Goal: Information Seeking & Learning: Learn about a topic

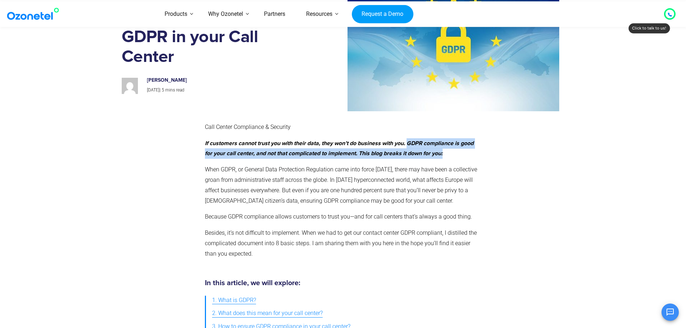
drag, startPoint x: 411, startPoint y: 142, endPoint x: 454, endPoint y: 155, distance: 45.5
click at [454, 155] on p "If customers cannot trust you with their data, they won’t do business with you.…" at bounding box center [341, 148] width 273 height 21
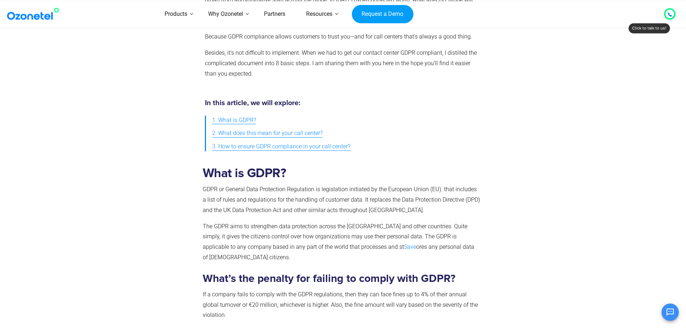
scroll to position [360, 0]
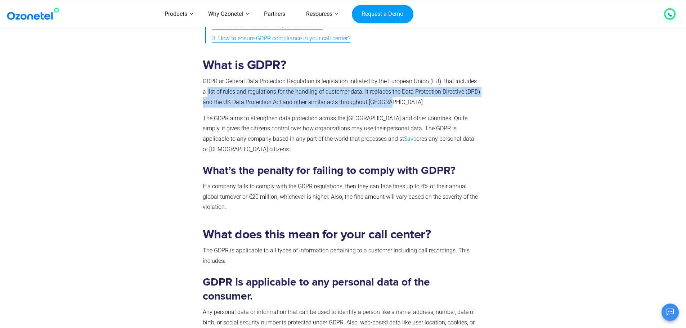
drag, startPoint x: 202, startPoint y: 93, endPoint x: 399, endPoint y: 104, distance: 196.5
click at [399, 104] on p "GDPR or General Data Protection Regulation is legislation initiated by the Euro…" at bounding box center [342, 91] width 278 height 31
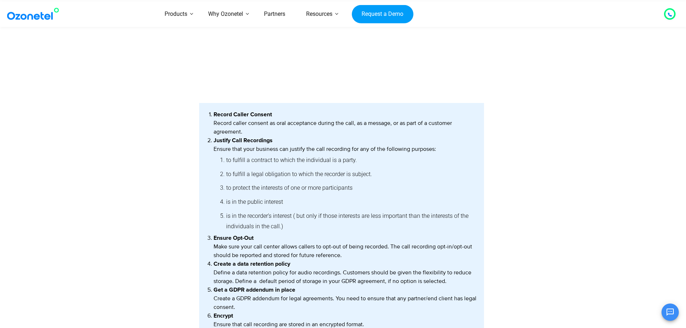
scroll to position [864, 0]
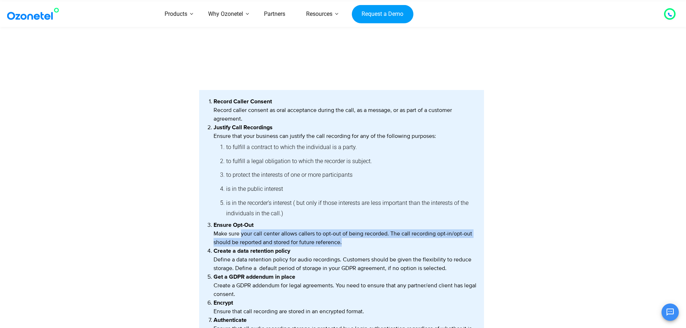
drag, startPoint x: 241, startPoint y: 225, endPoint x: 346, endPoint y: 229, distance: 105.6
click at [346, 229] on li "Ensure Opt-Out Make sure your call center allows callers to opt-out of being re…" at bounding box center [346, 234] width 264 height 26
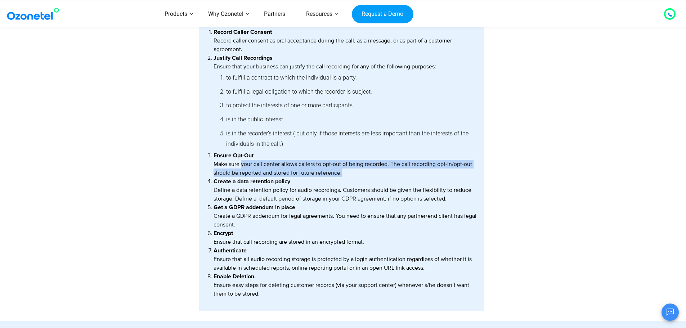
scroll to position [936, 0]
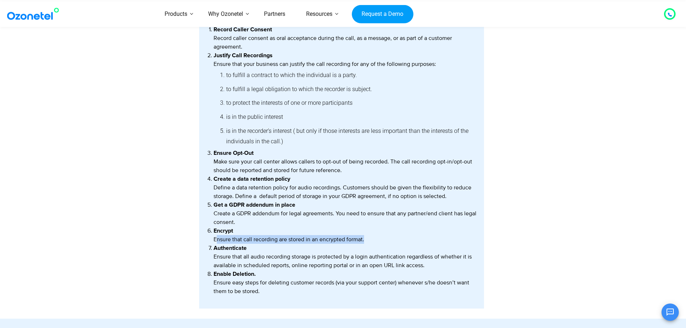
drag, startPoint x: 216, startPoint y: 228, endPoint x: 383, endPoint y: 228, distance: 167.4
click at [383, 228] on li "Encrypt Ensure that call recording are stored in an encrypted format." at bounding box center [346, 234] width 264 height 17
drag, startPoint x: 212, startPoint y: 228, endPoint x: 373, endPoint y: 227, distance: 161.0
click at [373, 227] on ol "Record Caller Consent Record caller consent as oral acceptance during the call,…" at bounding box center [343, 160] width 267 height 270
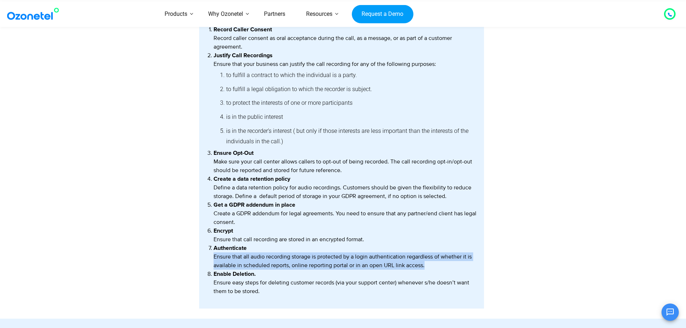
drag, startPoint x: 215, startPoint y: 247, endPoint x: 437, endPoint y: 253, distance: 222.6
click at [437, 253] on li "Authenticate Ensure that all audio recording storage is protected by a login au…" at bounding box center [346, 257] width 264 height 26
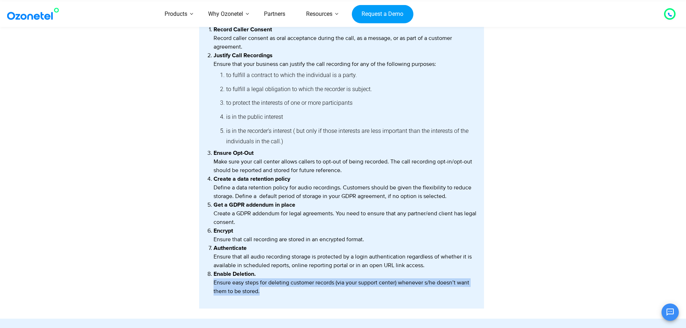
drag, startPoint x: 215, startPoint y: 271, endPoint x: 285, endPoint y: 283, distance: 71.2
click at [285, 283] on li "Enable Deletion. Ensure easy steps for deleting customer records (via your supp…" at bounding box center [346, 283] width 264 height 26
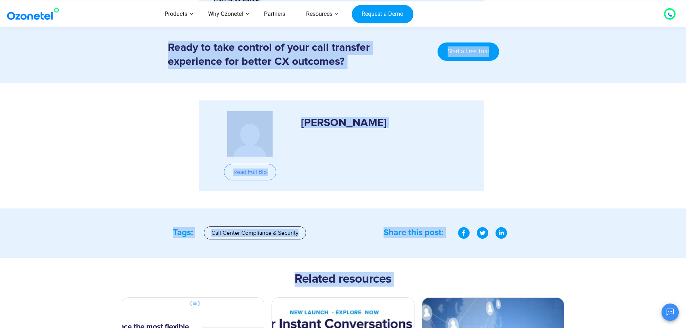
scroll to position [1275, 0]
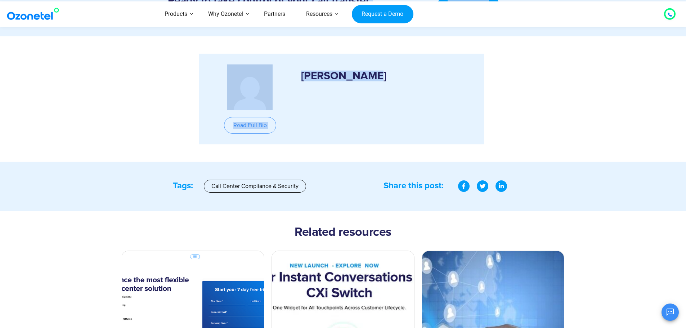
drag, startPoint x: 214, startPoint y: 162, endPoint x: 446, endPoint y: 141, distance: 233.6
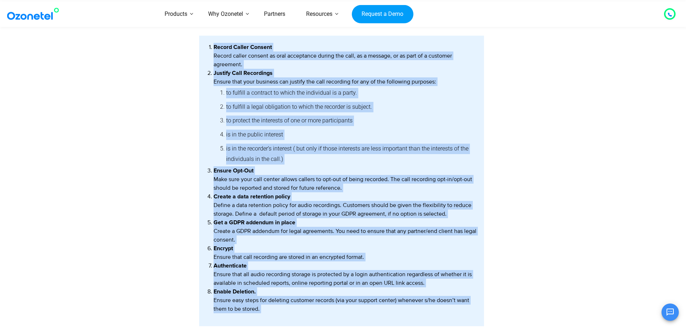
scroll to position [879, 0]
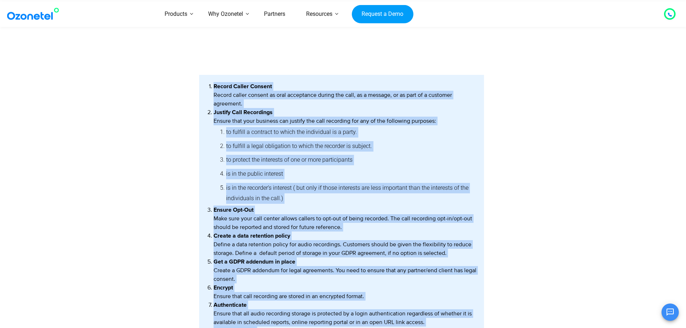
click at [324, 167] on li "is in the public interest" at bounding box center [351, 174] width 251 height 14
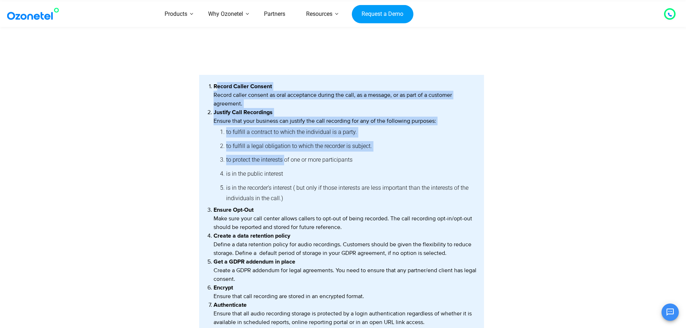
drag, startPoint x: 215, startPoint y: 74, endPoint x: 254, endPoint y: 113, distance: 54.7
click at [281, 143] on ol "Record Caller Consent Record caller consent as oral acceptance during the call,…" at bounding box center [343, 217] width 267 height 270
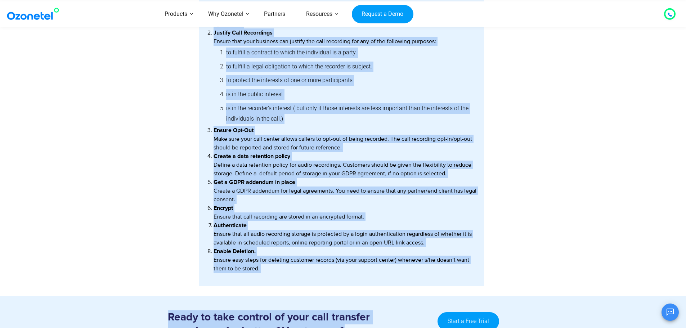
scroll to position [1043, 0]
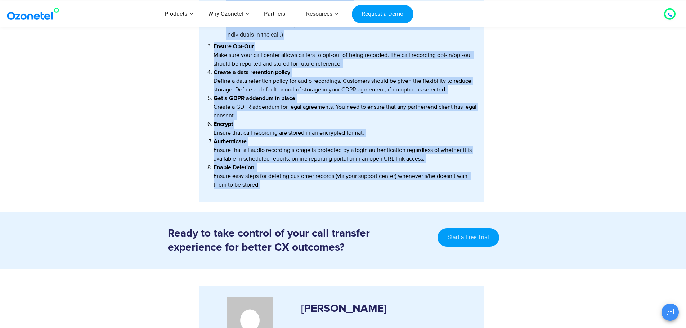
drag, startPoint x: 213, startPoint y: 75, endPoint x: 390, endPoint y: 178, distance: 204.9
click at [390, 178] on ol "Record Caller Consent Record caller consent as oral acceptance during the call,…" at bounding box center [343, 54] width 267 height 270
copy ol "Loremi Dolors Ametcon Adipis elitse doeiusm te inci utlaboreet dolore mag aliq,…"
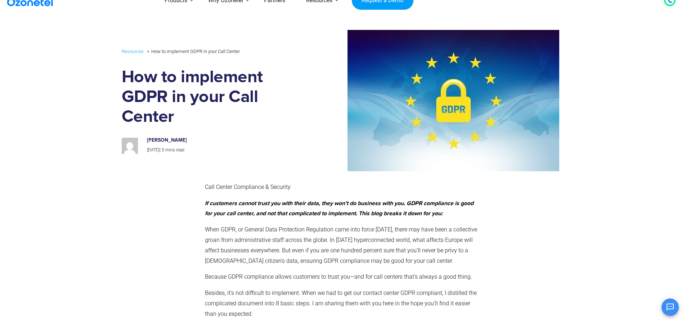
scroll to position [0, 0]
